Goal: Task Accomplishment & Management: Manage account settings

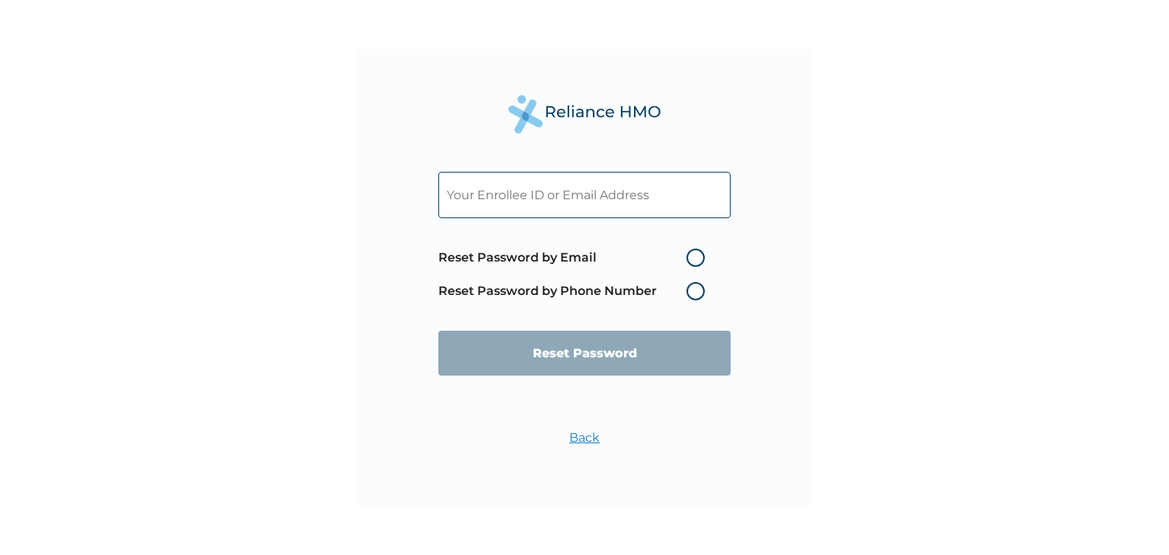
click at [491, 202] on input "text" at bounding box center [584, 195] width 292 height 46
paste input "[EMAIL_ADDRESS][DOMAIN_NAME]"
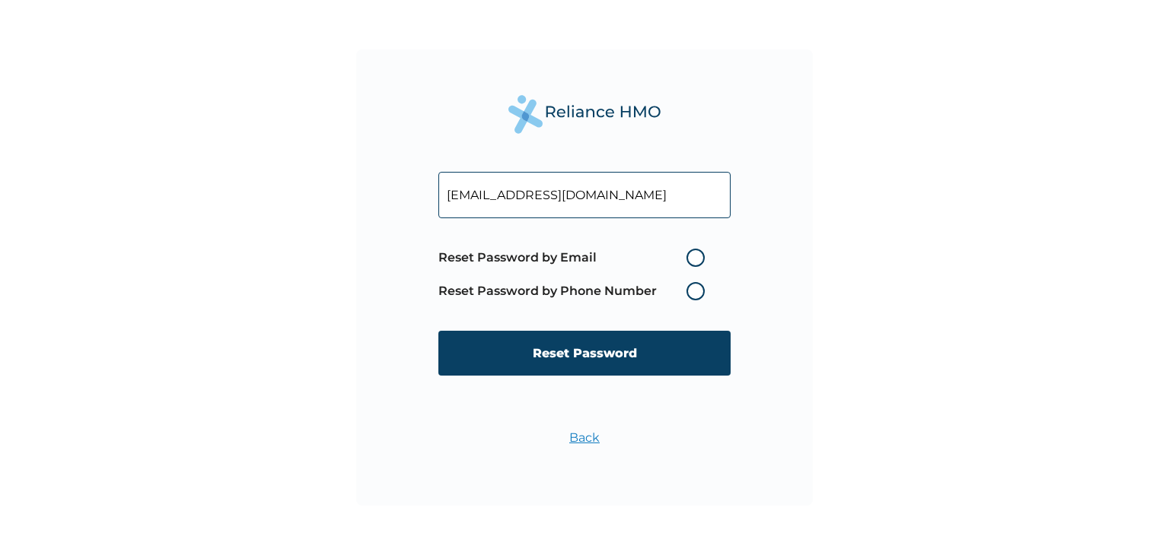
type input "[EMAIL_ADDRESS][DOMAIN_NAME]"
click at [463, 235] on form "[EMAIL_ADDRESS][DOMAIN_NAME] Reset Password by Email Reset Password by Phone Nu…" at bounding box center [584, 274] width 292 height 234
click at [654, 196] on input "[EMAIL_ADDRESS][DOMAIN_NAME]" at bounding box center [584, 195] width 292 height 46
drag, startPoint x: 652, startPoint y: 196, endPoint x: 439, endPoint y: 196, distance: 213.0
click at [439, 196] on input "[EMAIL_ADDRESS][DOMAIN_NAME]" at bounding box center [584, 195] width 292 height 46
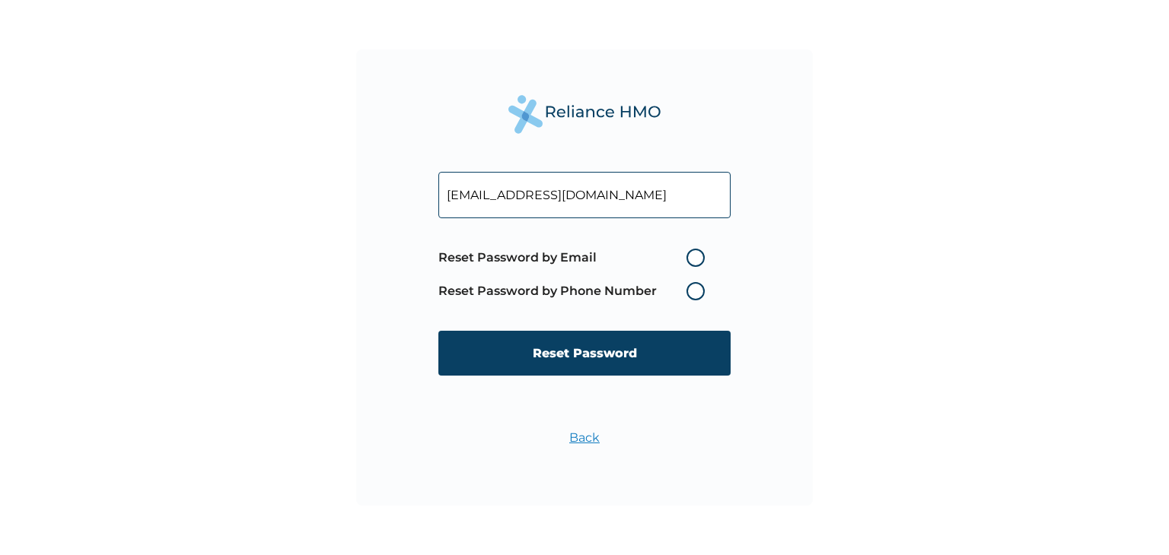
click at [663, 188] on input "[EMAIL_ADDRESS][DOMAIN_NAME]" at bounding box center [584, 195] width 292 height 46
click at [588, 440] on link "Back" at bounding box center [584, 438] width 30 height 14
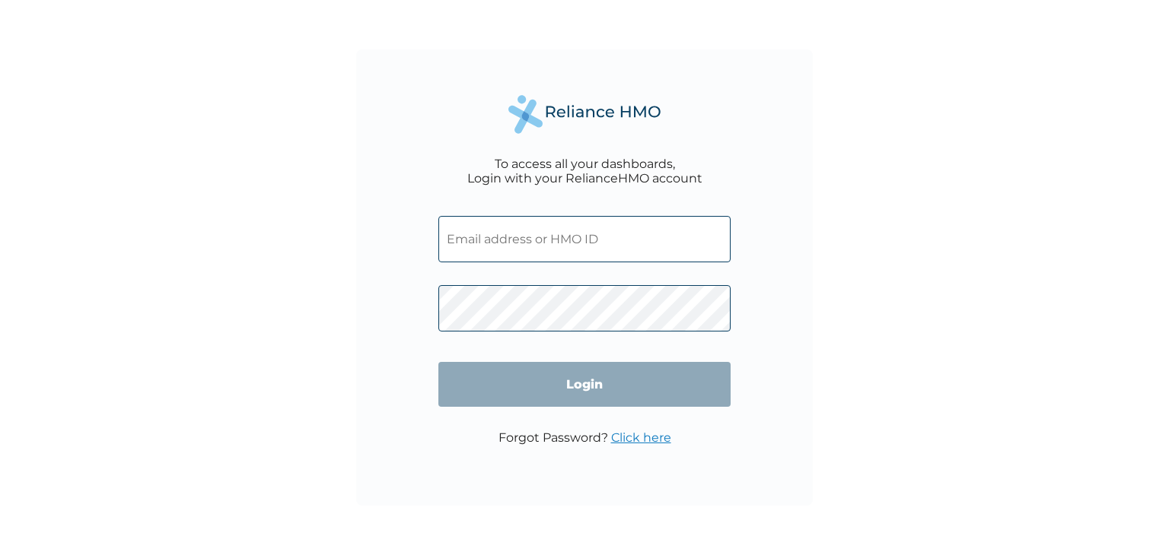
type input "[EMAIL_ADDRESS][DOMAIN_NAME]"
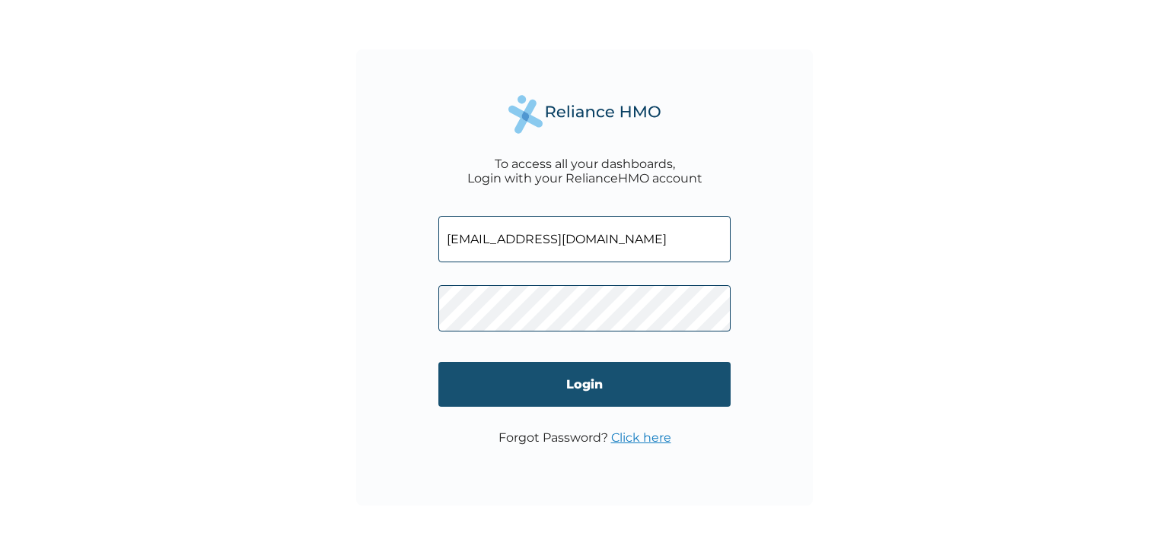
click at [481, 393] on input "Login" at bounding box center [584, 384] width 292 height 45
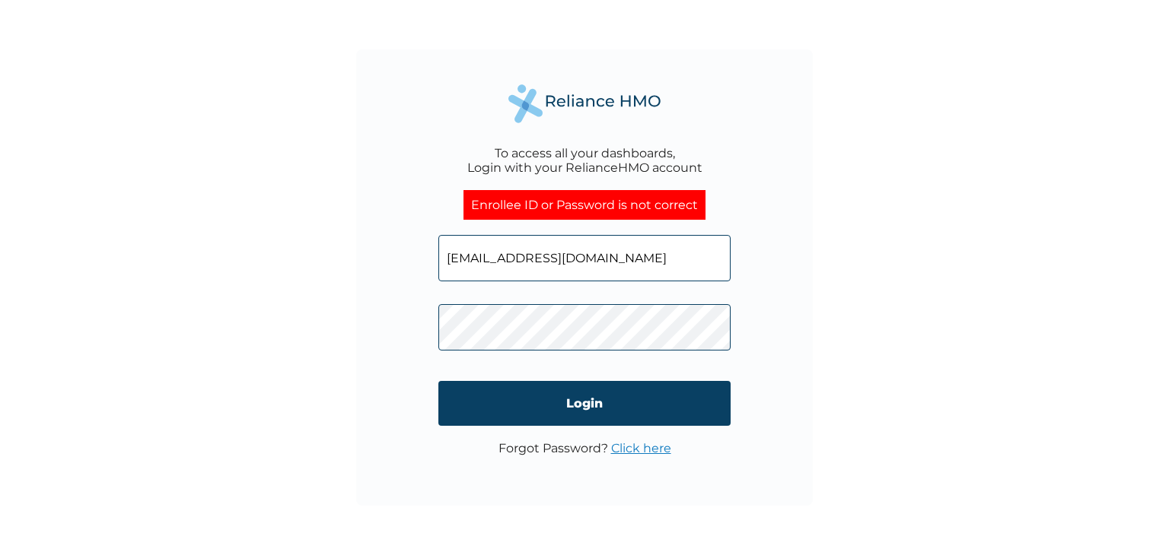
click at [621, 263] on input "[EMAIL_ADDRESS][DOMAIN_NAME]" at bounding box center [584, 258] width 292 height 46
drag, startPoint x: 620, startPoint y: 262, endPoint x: 427, endPoint y: 262, distance: 193.3
click at [427, 262] on div "To access all your dashboards, Login with your RelianceHMO account Enrollee ID …" at bounding box center [584, 277] width 457 height 457
click at [470, 261] on input "text" at bounding box center [584, 258] width 292 height 46
click at [457, 259] on input "text" at bounding box center [584, 258] width 292 height 46
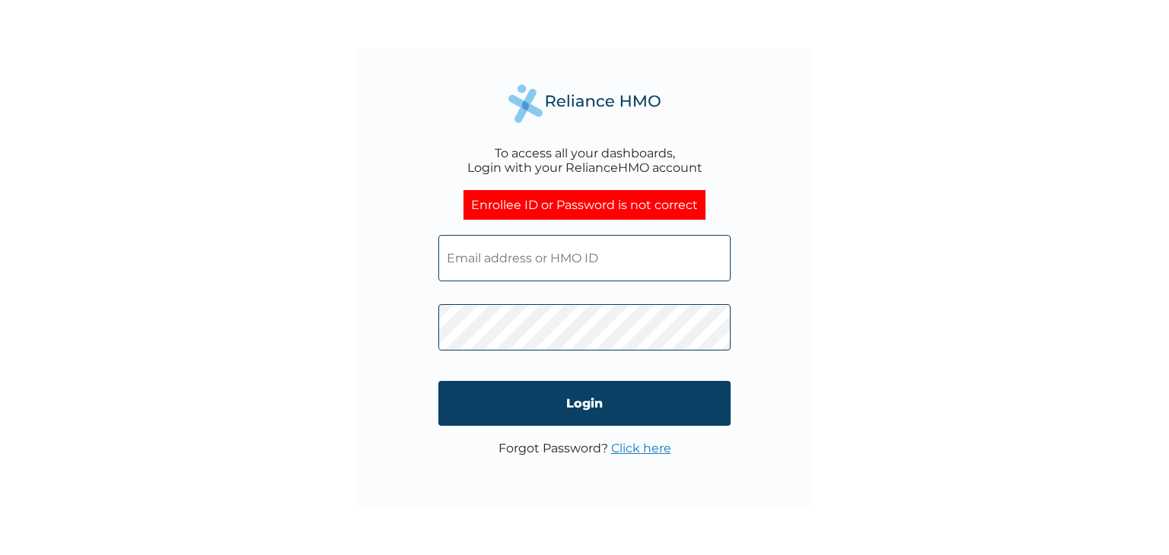
type input "[EMAIL_ADDRESS][DOMAIN_NAME]"
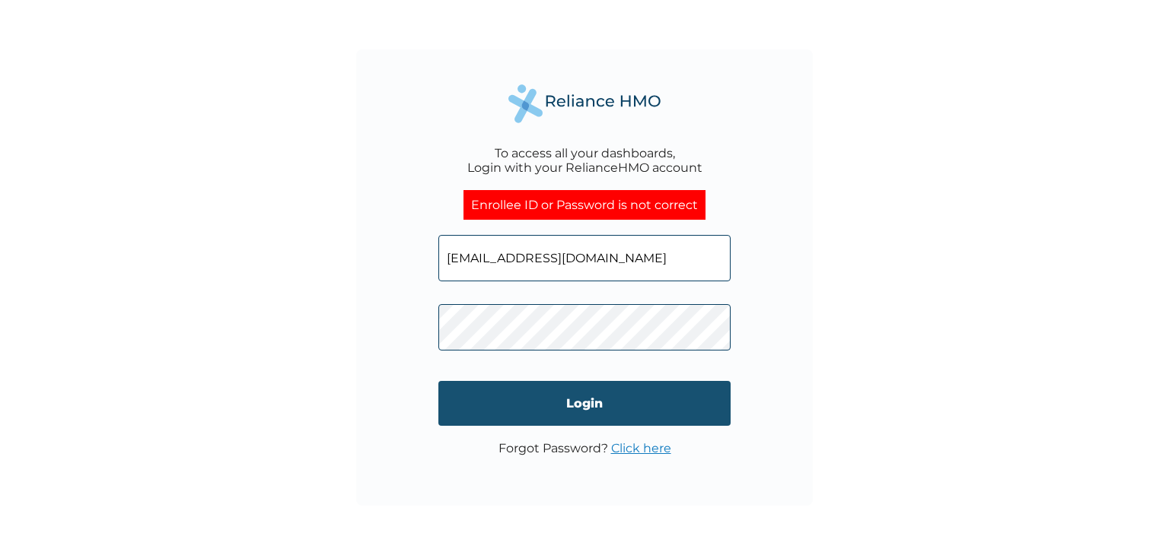
click at [494, 400] on input "Login" at bounding box center [584, 403] width 292 height 45
